Goal: Communication & Community: Answer question/provide support

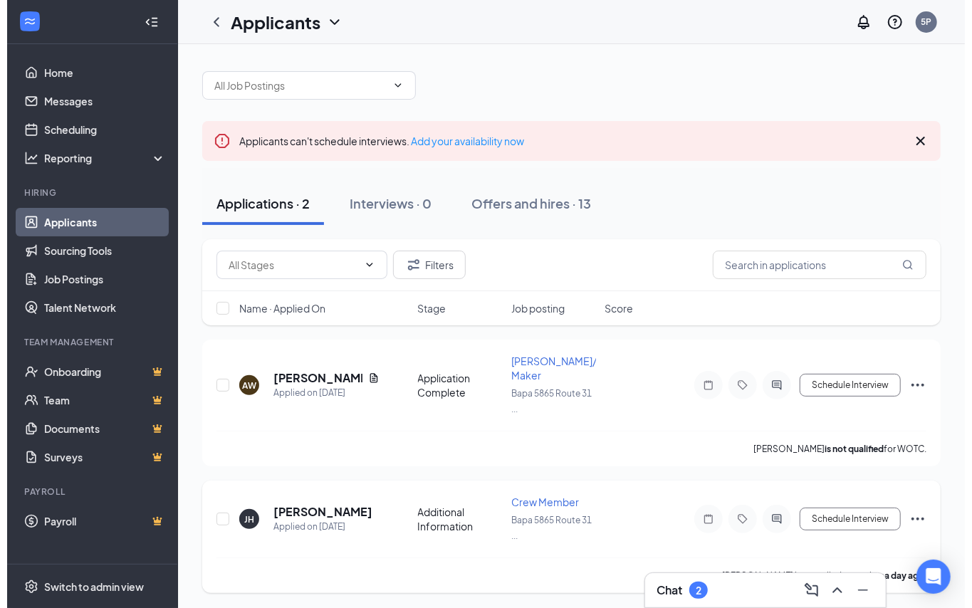
scroll to position [6, 0]
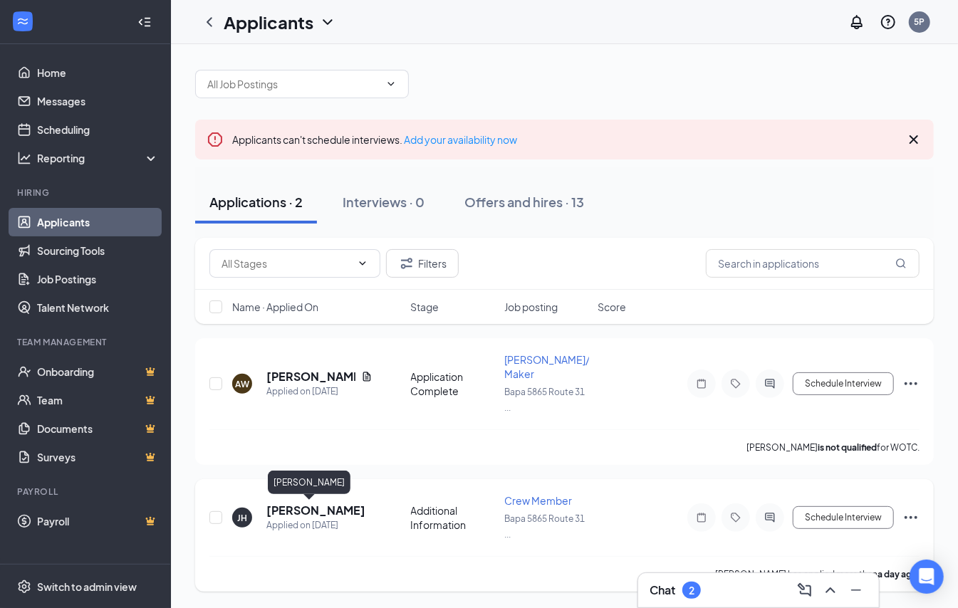
click at [295, 509] on h5 "[PERSON_NAME]" at bounding box center [315, 511] width 99 height 16
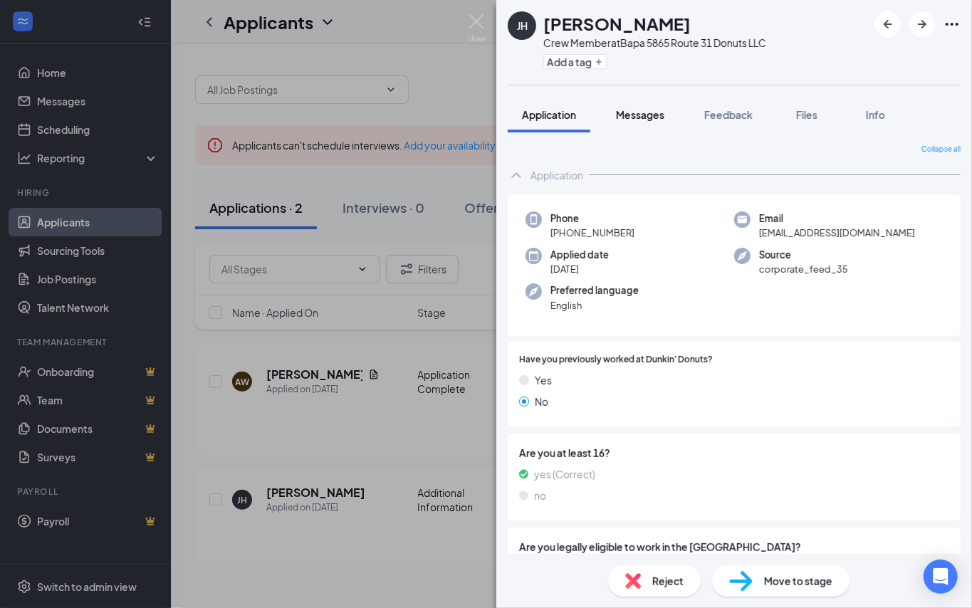
click at [618, 115] on span "Messages" at bounding box center [640, 114] width 48 height 13
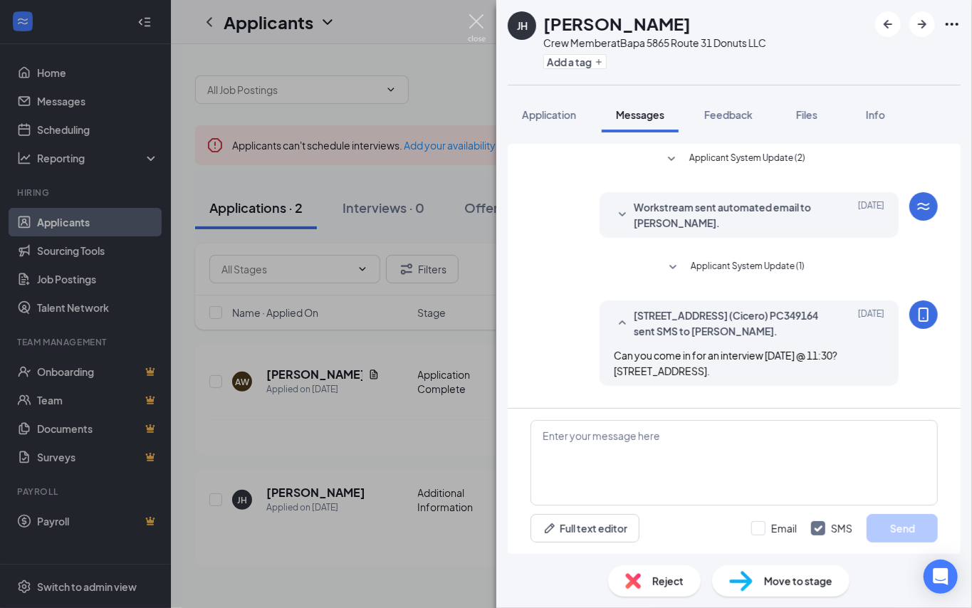
click at [473, 21] on img at bounding box center [477, 28] width 18 height 28
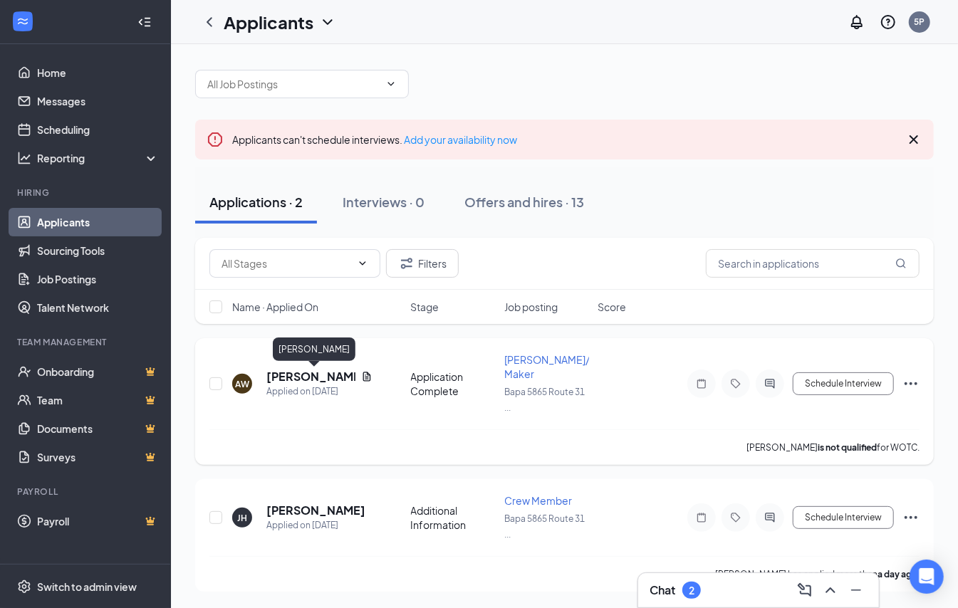
click at [283, 383] on h5 "[PERSON_NAME]" at bounding box center [310, 377] width 89 height 16
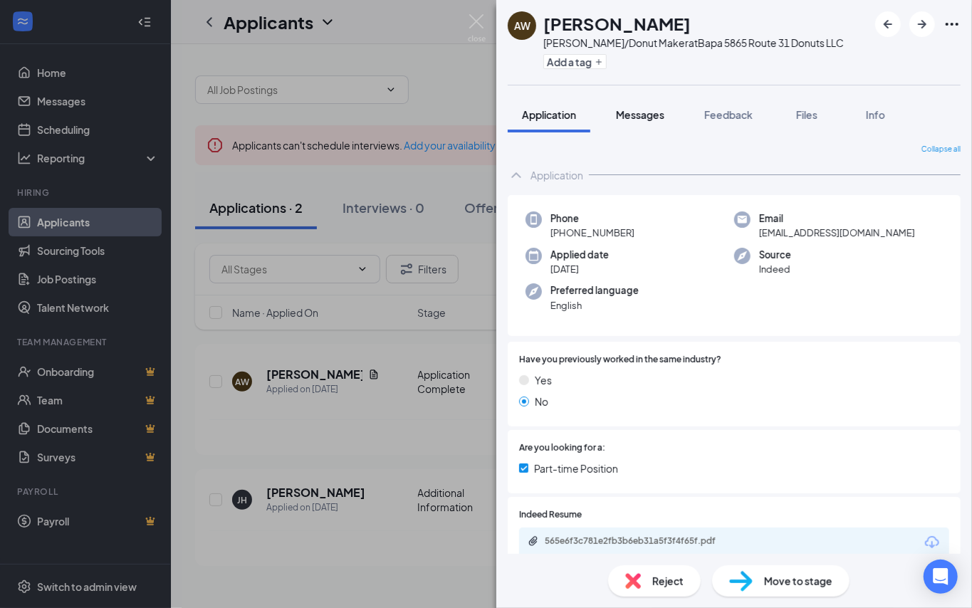
click at [642, 103] on button "Messages" at bounding box center [640, 115] width 77 height 36
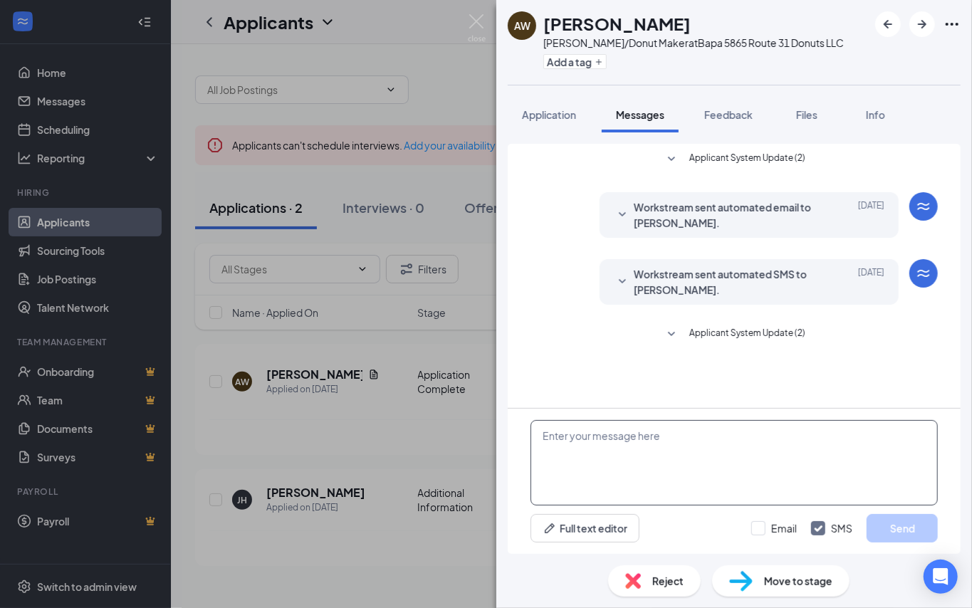
click at [547, 434] on textarea at bounding box center [734, 462] width 407 height 85
type textarea "Can you come in for an interview [DATE] @ 9:15? [STREET_ADDRESS]"
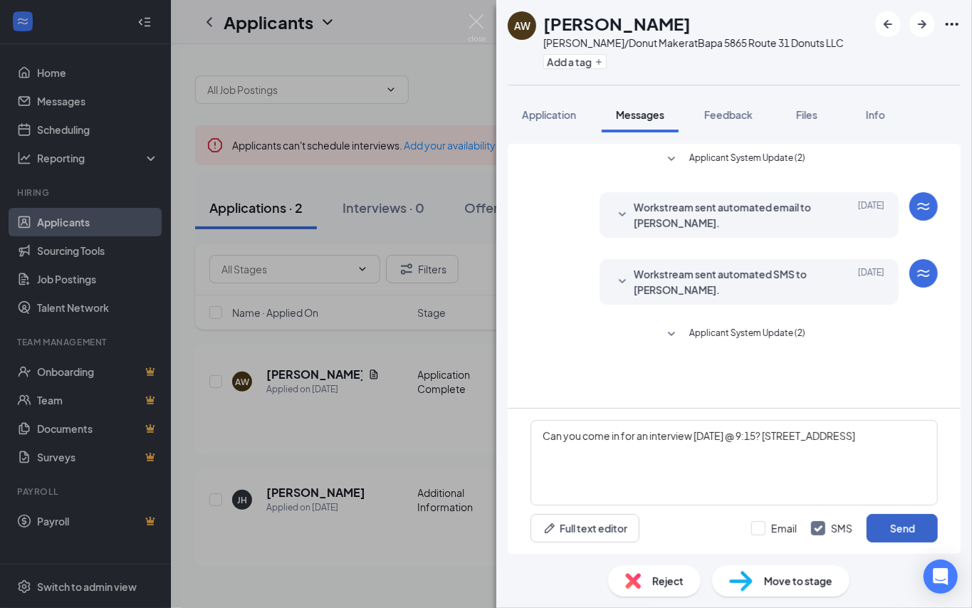
click at [904, 519] on button "Send" at bounding box center [902, 528] width 71 height 28
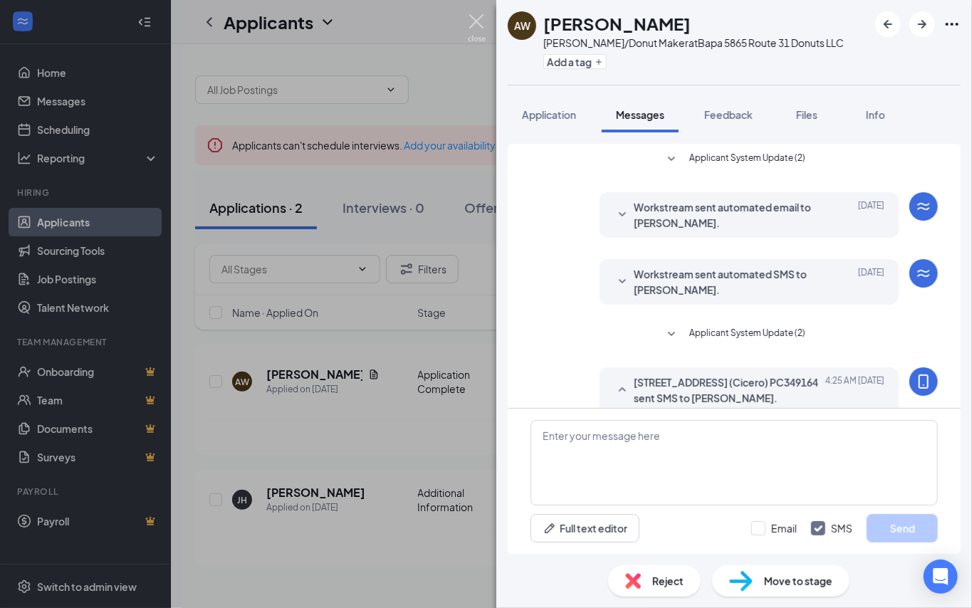
click at [479, 17] on img at bounding box center [477, 28] width 18 height 28
